Goal: Browse casually: Explore the website without a specific task or goal

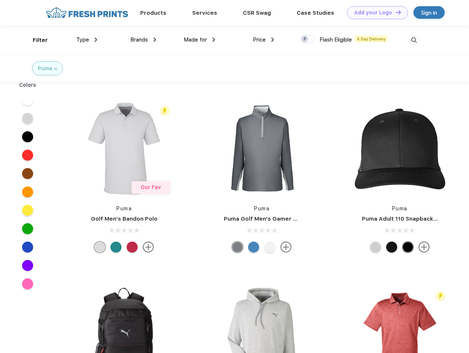
scroll to position [0, 0]
click at [375, 13] on link "Add your Logo Design Tool" at bounding box center [377, 12] width 61 height 13
click at [0, 0] on div "Design Tool" at bounding box center [0, 0] width 0 height 0
click at [395, 12] on link "Add your Logo Design Tool" at bounding box center [377, 12] width 61 height 13
click at [35, 40] on div "Filter" at bounding box center [40, 40] width 15 height 8
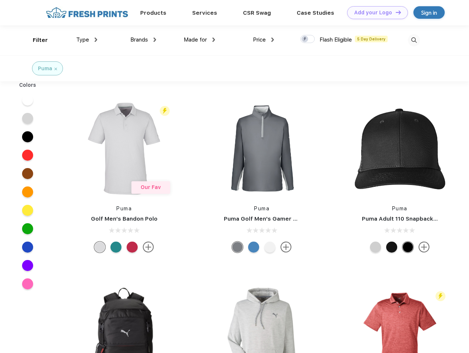
click at [87, 40] on span "Type" at bounding box center [82, 39] width 13 height 7
click at [143, 40] on span "Brands" at bounding box center [139, 39] width 18 height 7
click at [199, 40] on span "Made for" at bounding box center [195, 39] width 23 height 7
click at [264, 40] on span "Price" at bounding box center [259, 39] width 13 height 7
click at [308, 39] on div at bounding box center [307, 39] width 14 height 8
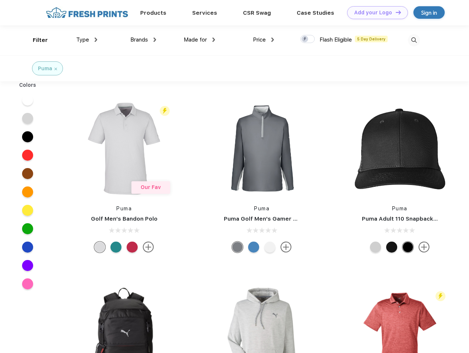
click at [305, 39] on input "checkbox" at bounding box center [302, 37] width 5 height 5
click at [414, 40] on img at bounding box center [414, 40] width 12 height 12
